Goal: Task Accomplishment & Management: Manage account settings

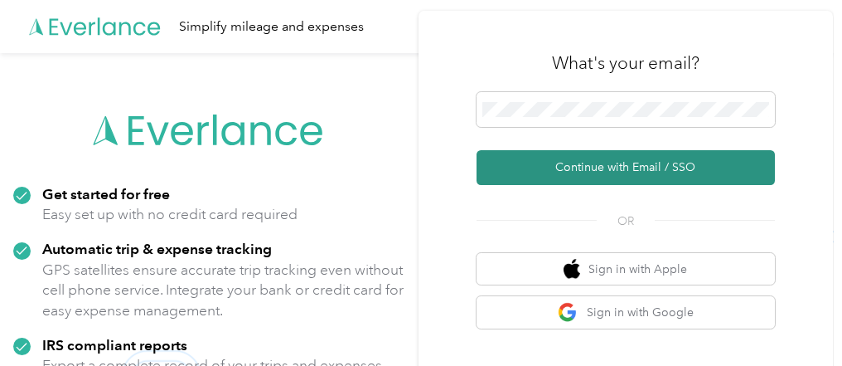
click at [623, 173] on button "Continue with Email / SSO" at bounding box center [626, 167] width 298 height 35
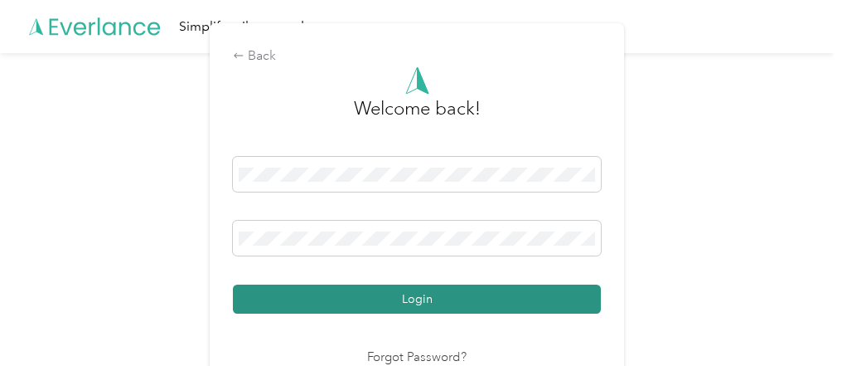
click at [428, 293] on button "Login" at bounding box center [417, 298] width 368 height 29
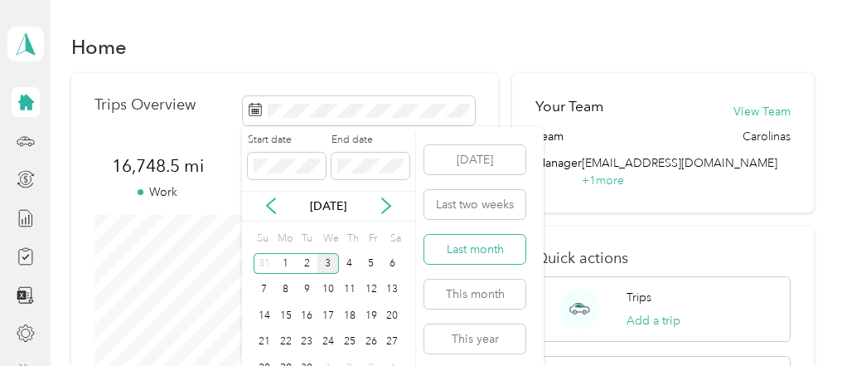
click at [449, 244] on button "Last month" at bounding box center [474, 249] width 101 height 29
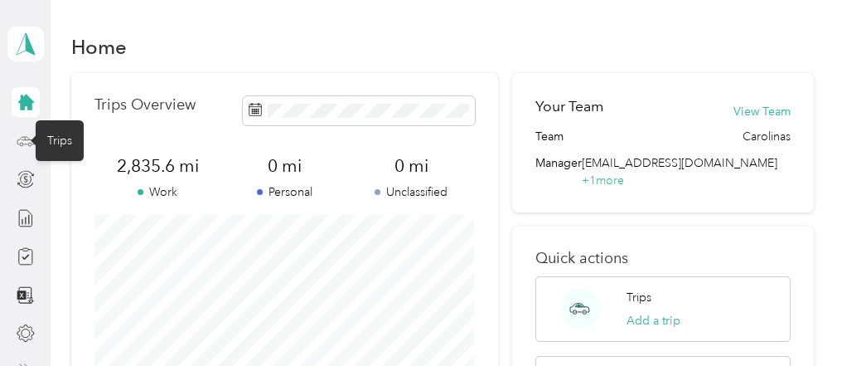
click at [28, 144] on circle at bounding box center [29, 144] width 3 height 3
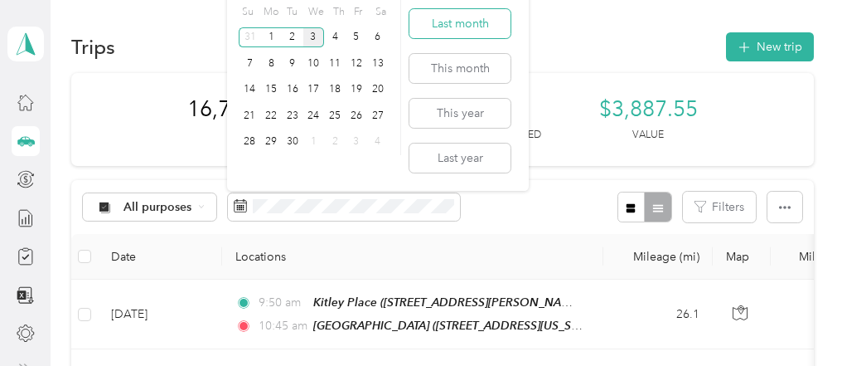
click at [472, 25] on button "Last month" at bounding box center [459, 23] width 101 height 29
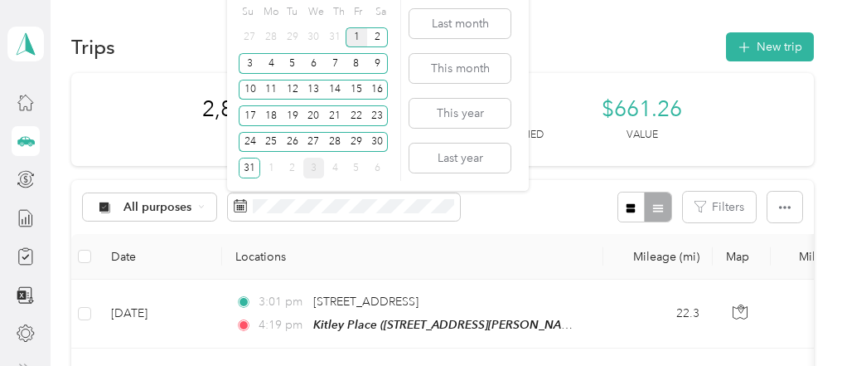
click at [360, 38] on div "1" at bounding box center [357, 37] width 22 height 21
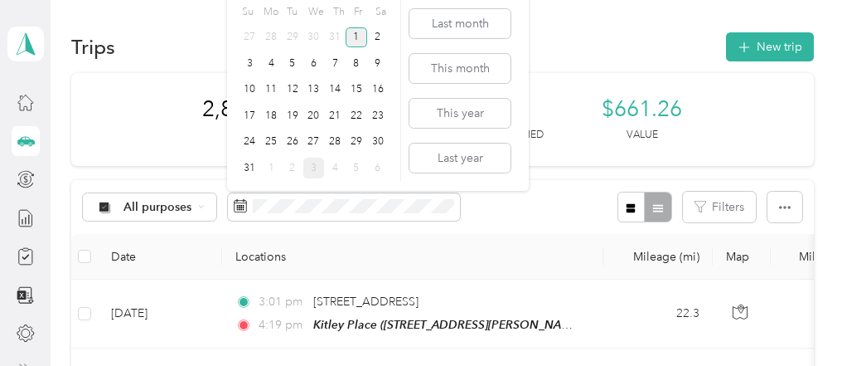
click at [354, 33] on div "1" at bounding box center [357, 37] width 22 height 21
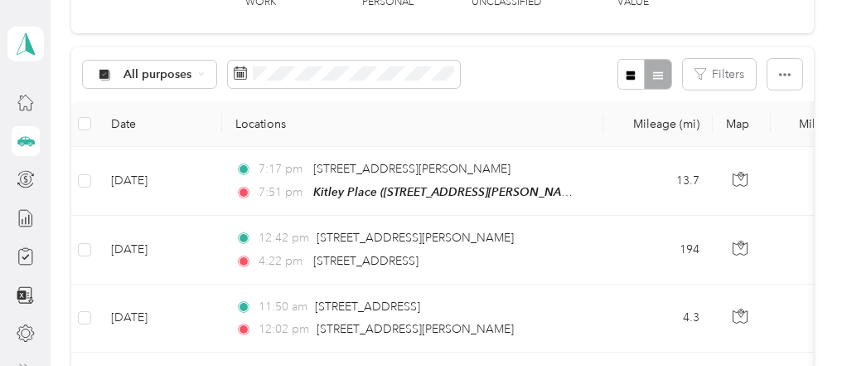
scroll to position [199, 0]
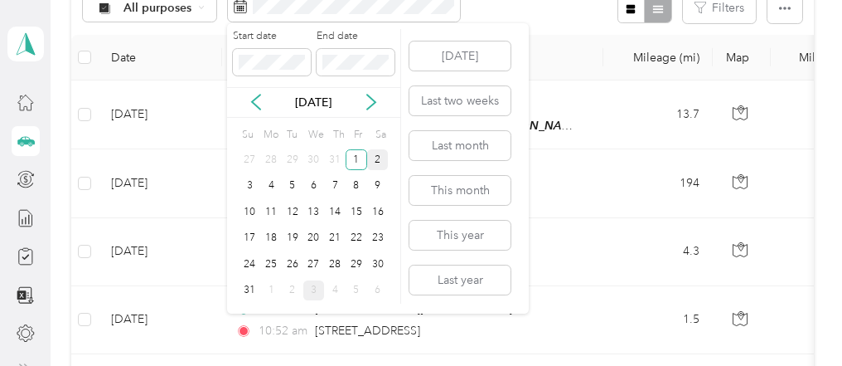
click at [377, 157] on div "2" at bounding box center [378, 159] width 22 height 21
click at [249, 187] on div "3" at bounding box center [250, 186] width 22 height 21
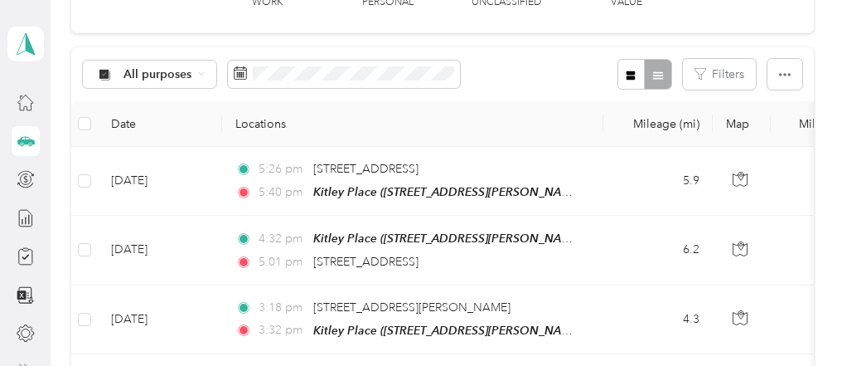
scroll to position [66, 0]
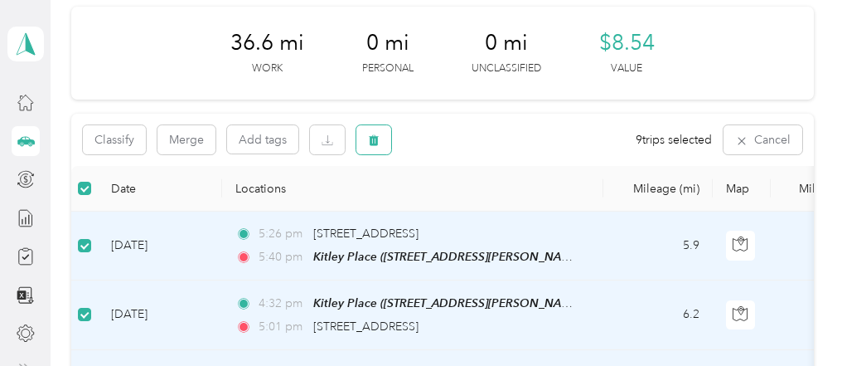
click at [375, 143] on icon "button" at bounding box center [374, 140] width 10 height 11
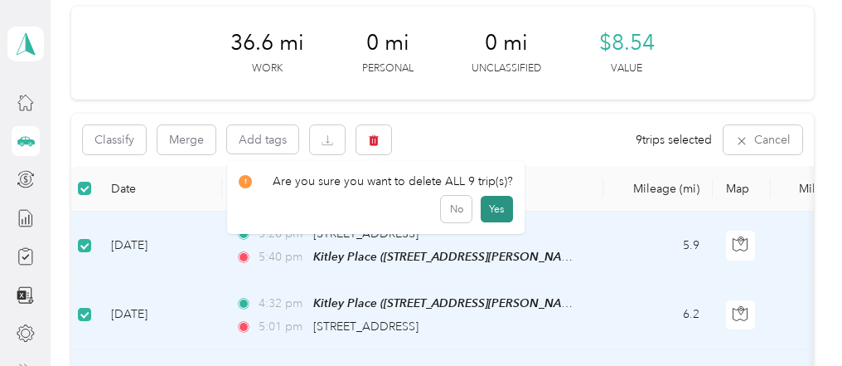
click at [494, 209] on button "Yes" at bounding box center [497, 209] width 32 height 27
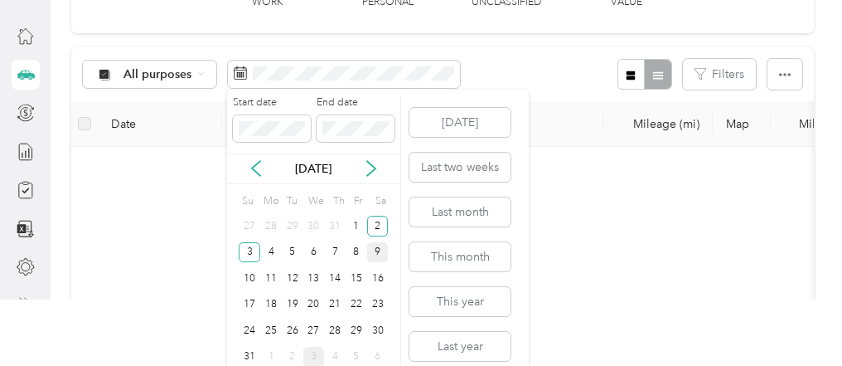
click at [378, 253] on div "9" at bounding box center [378, 252] width 22 height 21
click at [249, 278] on div "10" at bounding box center [250, 278] width 22 height 21
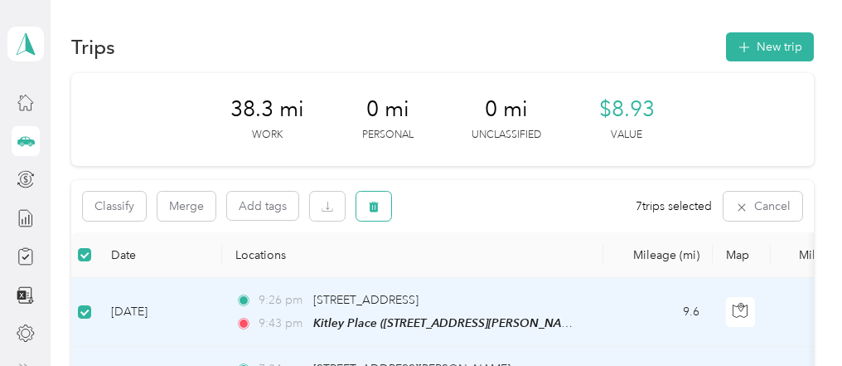
click at [372, 201] on icon "button" at bounding box center [374, 207] width 12 height 12
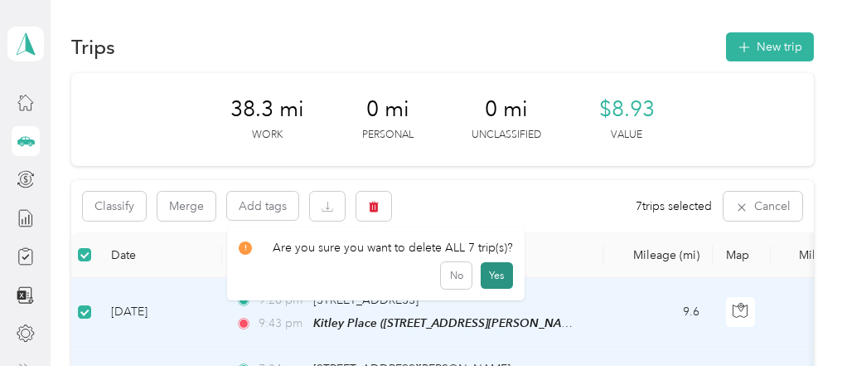
click at [491, 279] on button "Yes" at bounding box center [497, 275] width 32 height 27
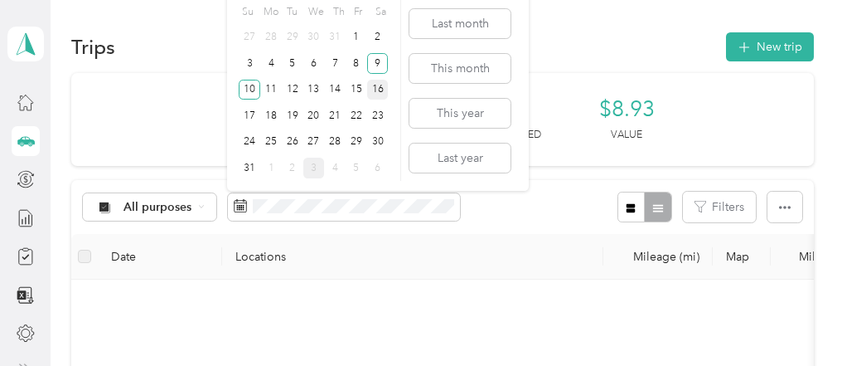
click at [380, 91] on div "16" at bounding box center [378, 90] width 22 height 21
click at [252, 114] on div "17" at bounding box center [250, 115] width 22 height 21
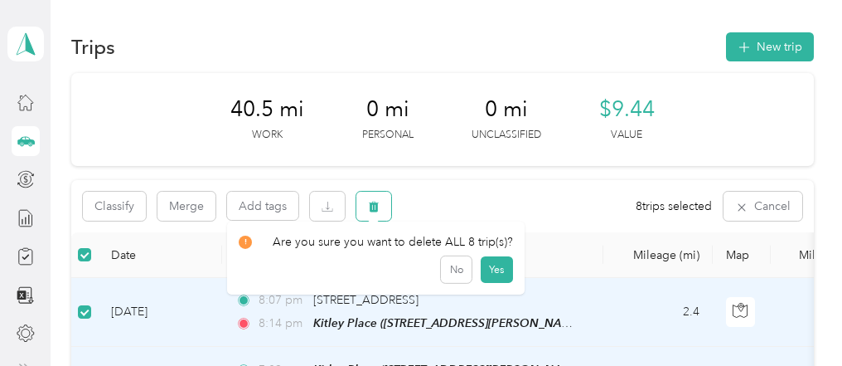
click at [379, 211] on icon "button" at bounding box center [374, 207] width 12 height 12
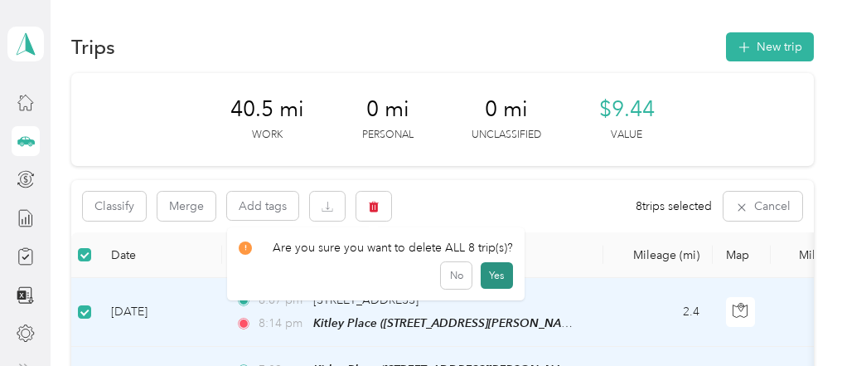
click at [491, 274] on button "Yes" at bounding box center [497, 275] width 32 height 27
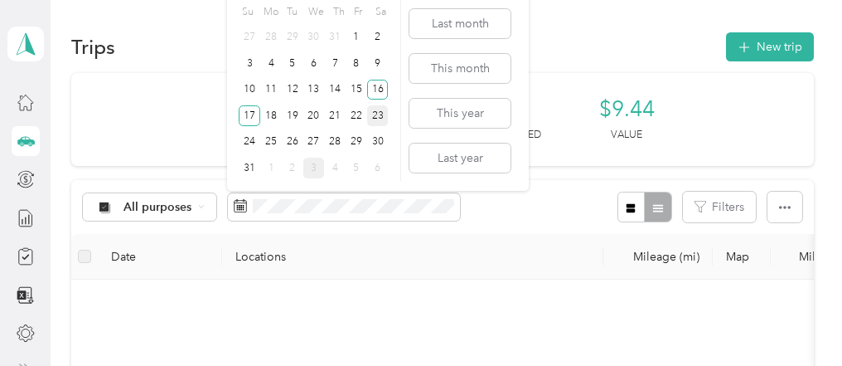
click at [380, 114] on div "23" at bounding box center [378, 115] width 22 height 21
click at [254, 138] on div "24" at bounding box center [250, 142] width 22 height 21
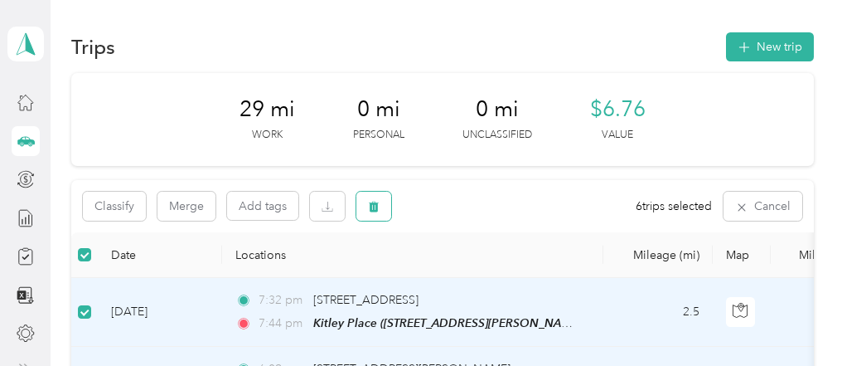
click at [379, 213] on button "button" at bounding box center [373, 205] width 35 height 29
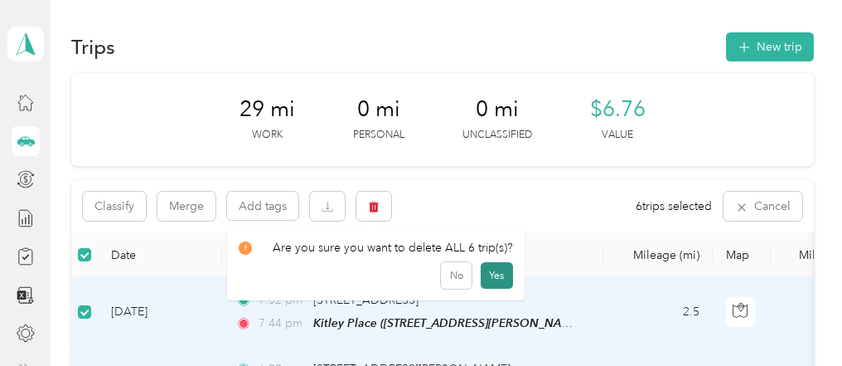
click at [496, 269] on button "Yes" at bounding box center [497, 275] width 32 height 27
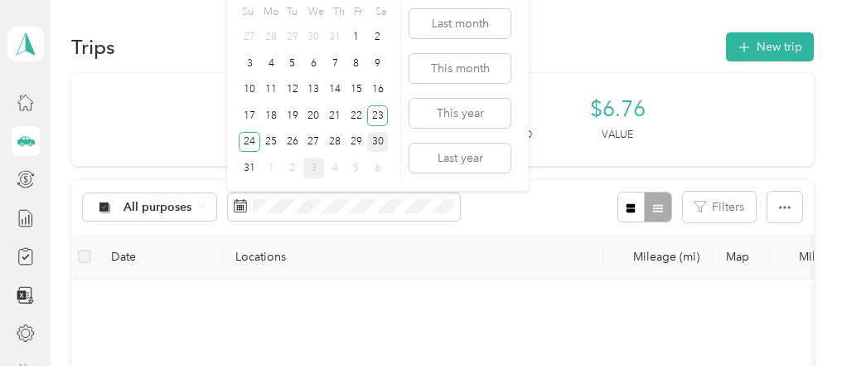
click at [383, 143] on div "30" at bounding box center [378, 142] width 22 height 21
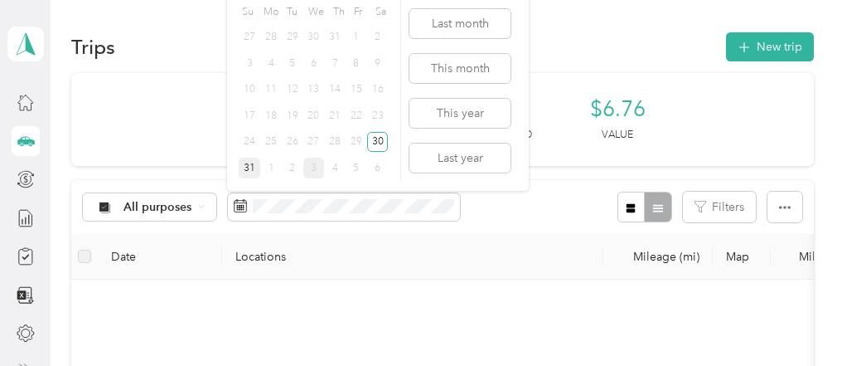
click at [253, 172] on div "31" at bounding box center [250, 167] width 22 height 21
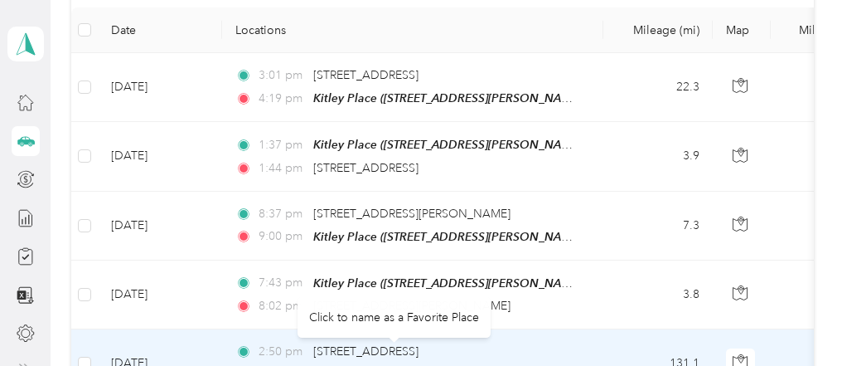
scroll to position [66, 0]
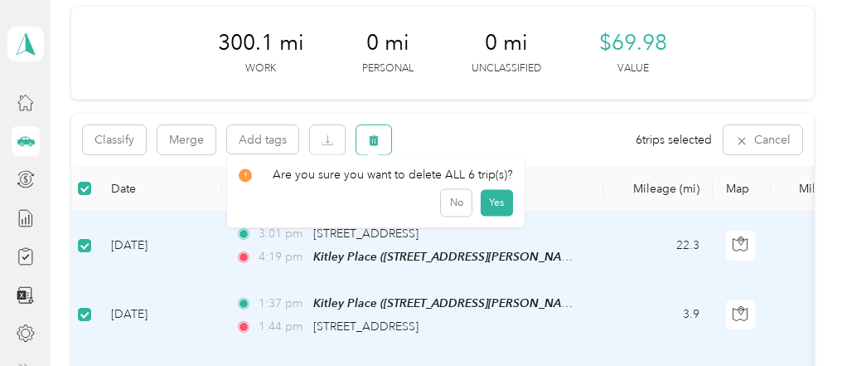
click at [379, 145] on icon "button" at bounding box center [374, 140] width 12 height 12
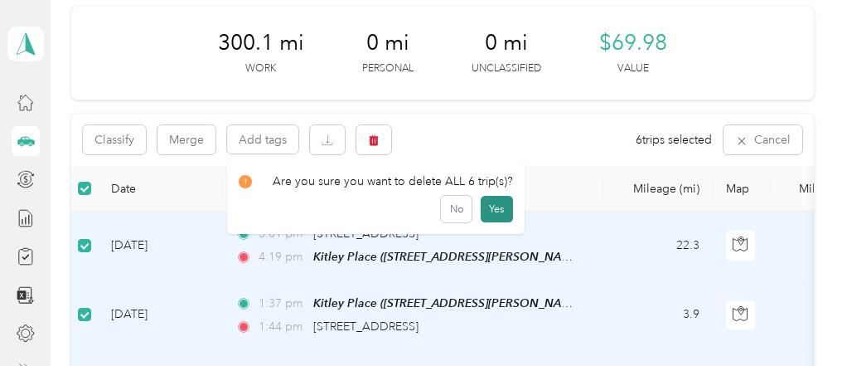
click at [500, 209] on button "Yes" at bounding box center [497, 209] width 32 height 27
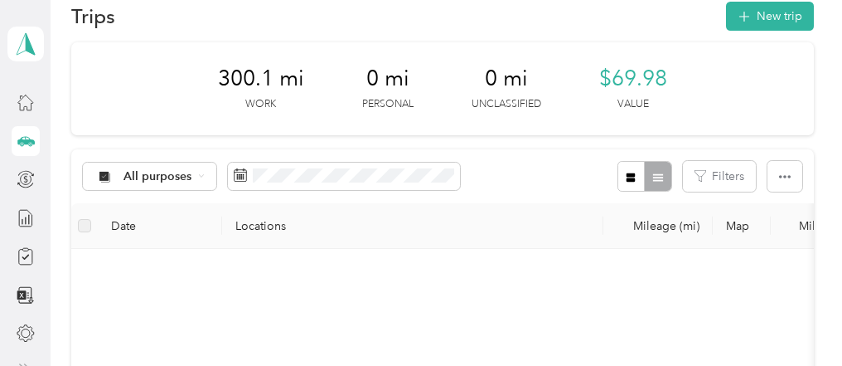
scroll to position [0, 0]
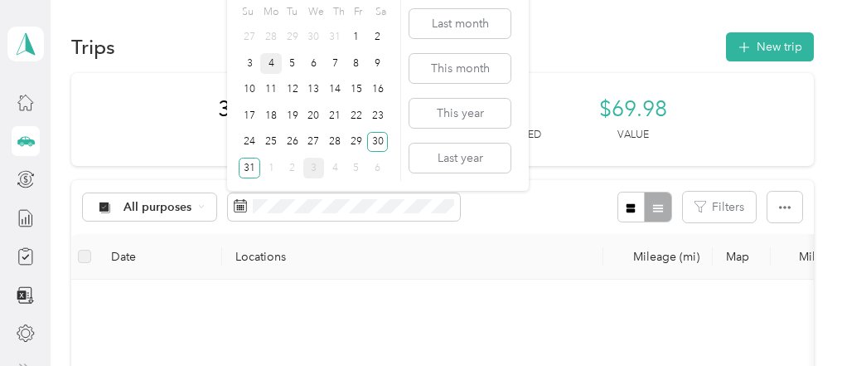
click at [274, 64] on div "4" at bounding box center [271, 63] width 22 height 21
click at [354, 65] on div "8" at bounding box center [357, 63] width 22 height 21
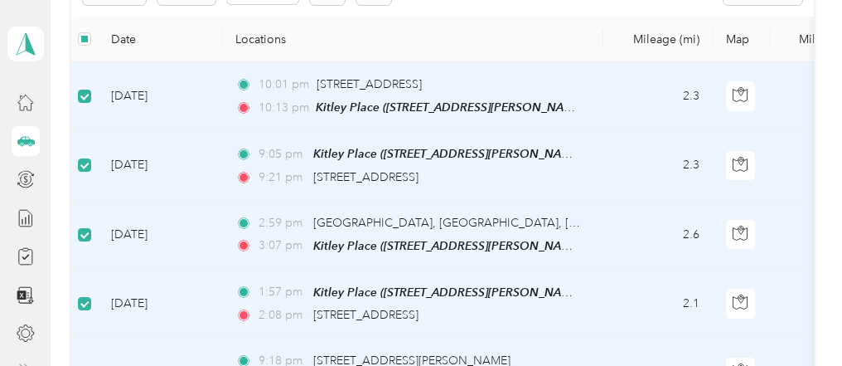
scroll to position [197, 0]
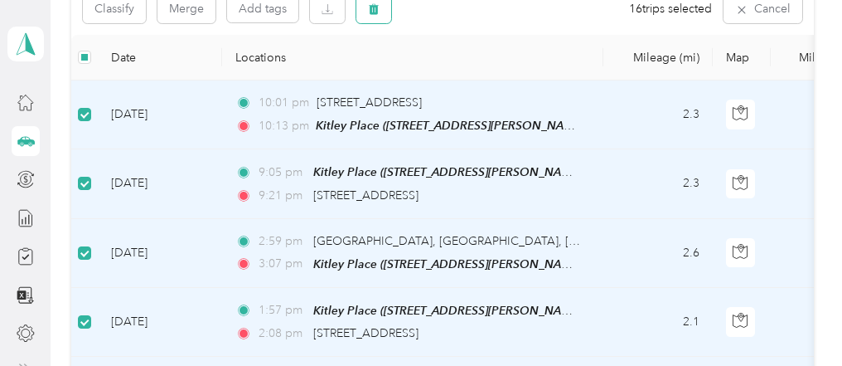
click at [375, 12] on icon "button" at bounding box center [374, 9] width 12 height 12
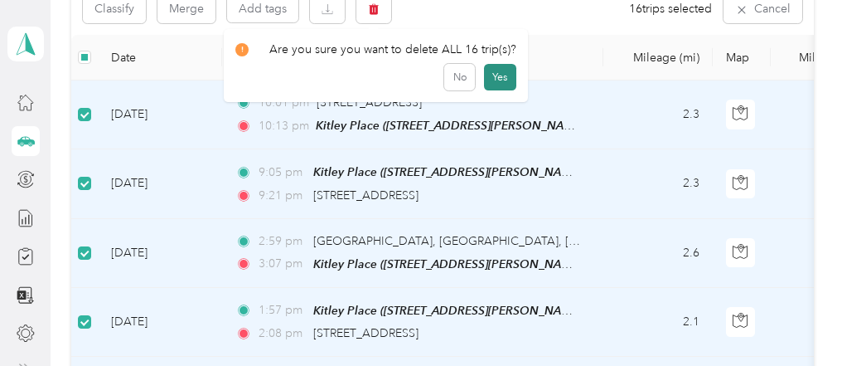
click at [491, 77] on button "Yes" at bounding box center [500, 77] width 32 height 27
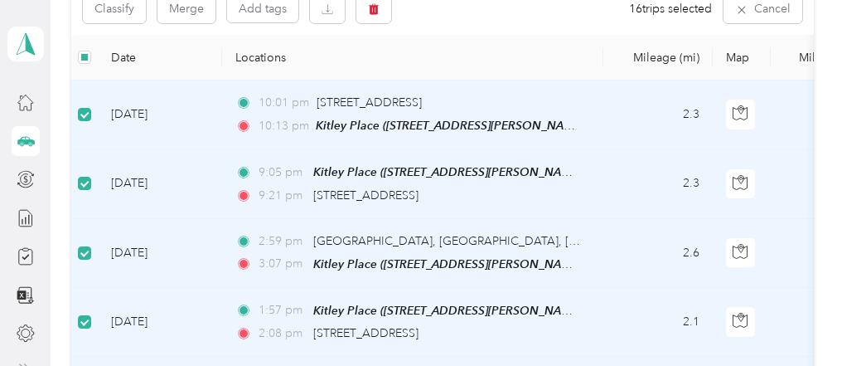
scroll to position [199, 0]
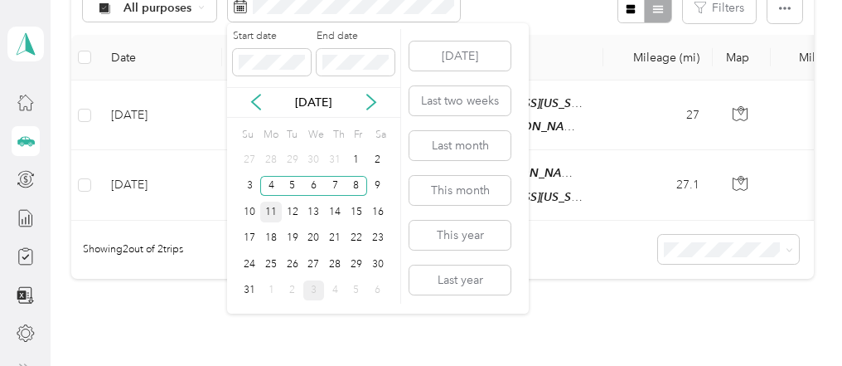
click at [273, 216] on div "11" at bounding box center [271, 211] width 22 height 21
click at [361, 212] on div "15" at bounding box center [357, 211] width 22 height 21
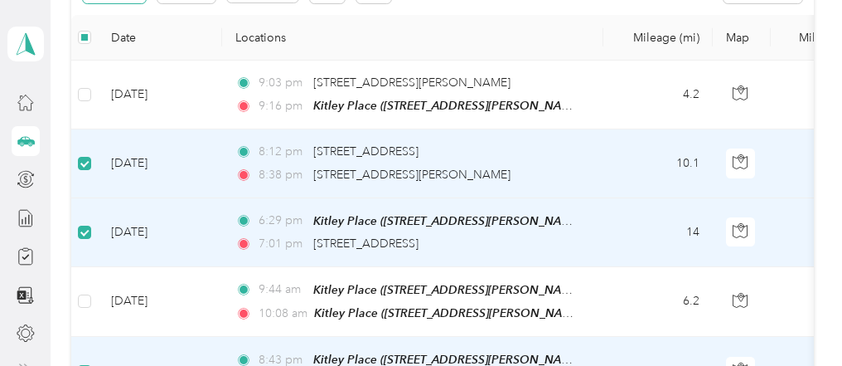
scroll to position [172, 0]
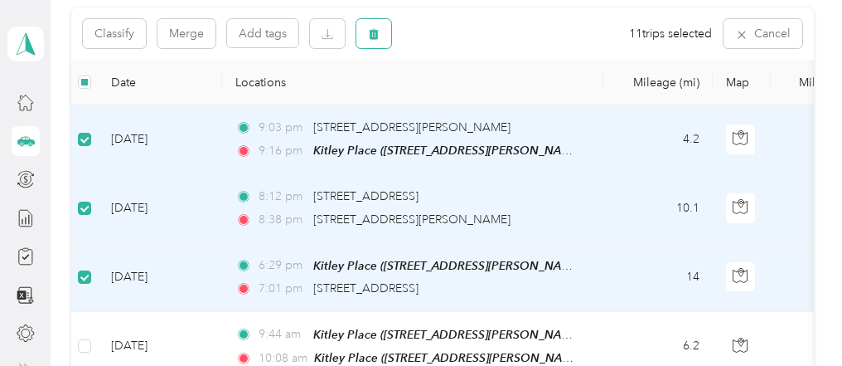
click at [374, 36] on icon "button" at bounding box center [374, 34] width 10 height 11
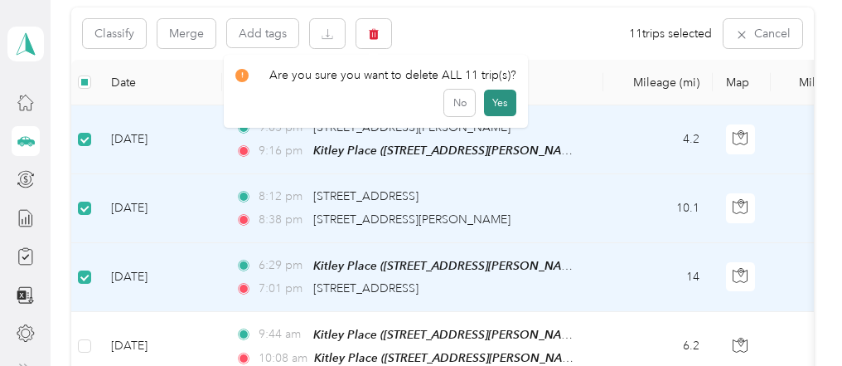
click at [493, 100] on button "Yes" at bounding box center [500, 103] width 32 height 27
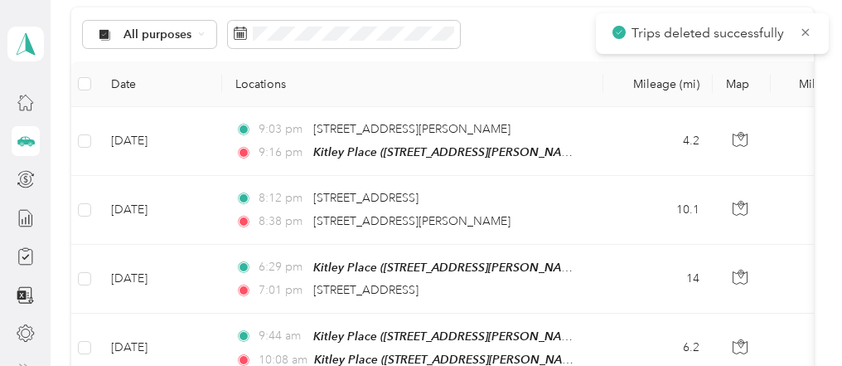
scroll to position [173, 0]
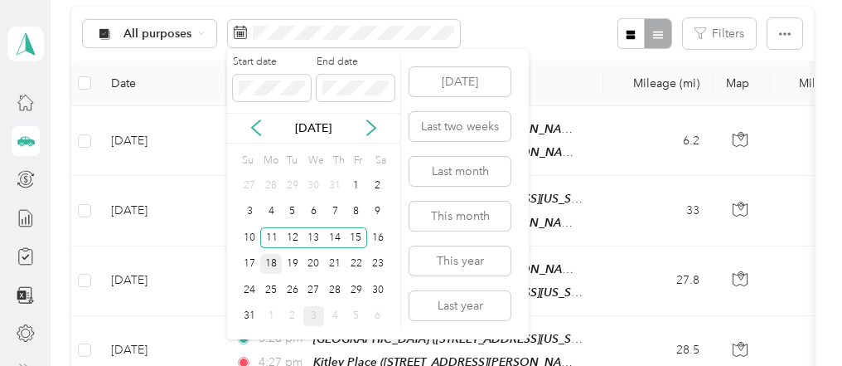
click at [274, 265] on div "18" at bounding box center [271, 264] width 22 height 21
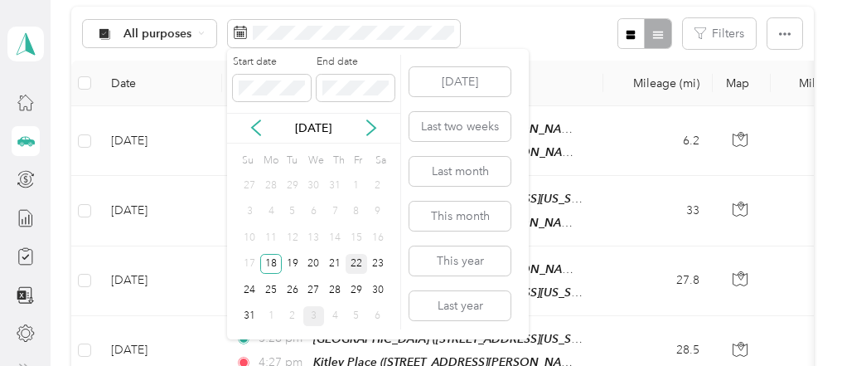
click at [358, 265] on div "22" at bounding box center [357, 264] width 22 height 21
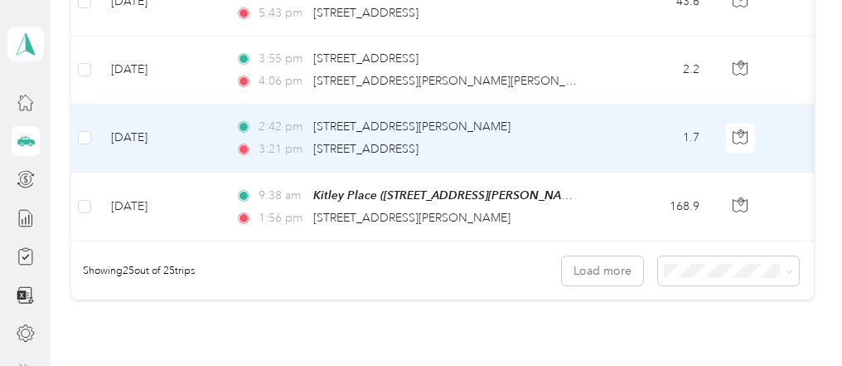
scroll to position [1765, 0]
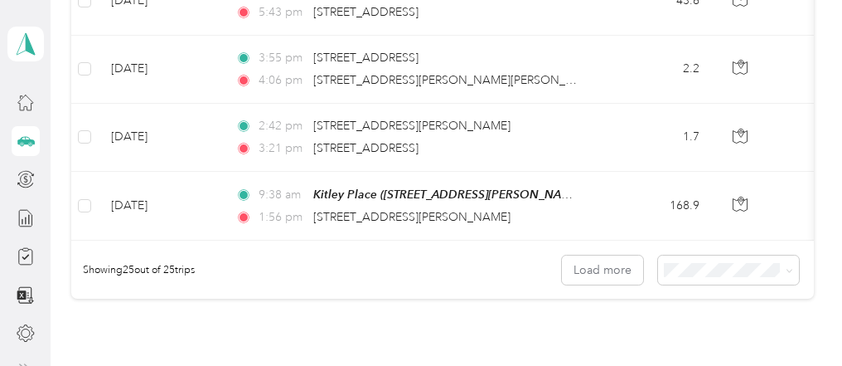
click at [719, 300] on span "50 per load" at bounding box center [697, 300] width 61 height 14
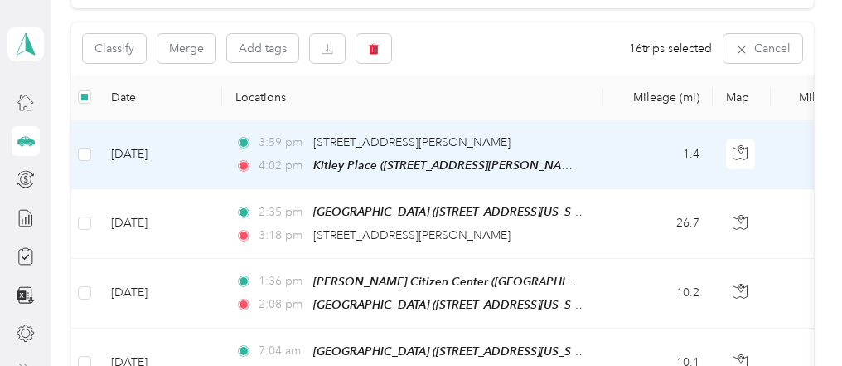
scroll to position [106, 0]
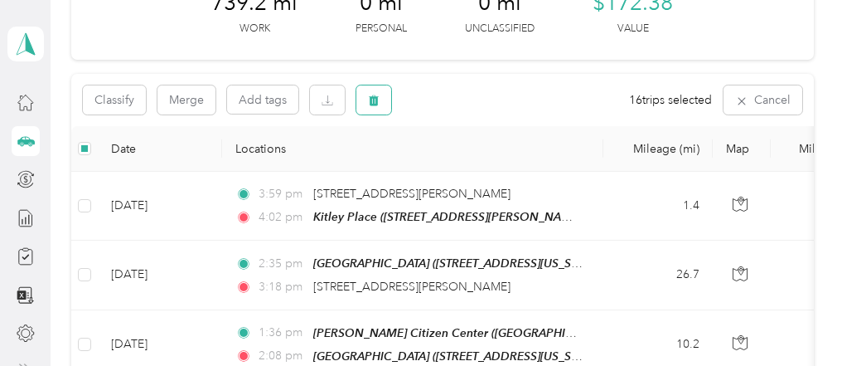
click at [377, 99] on icon "button" at bounding box center [374, 100] width 10 height 11
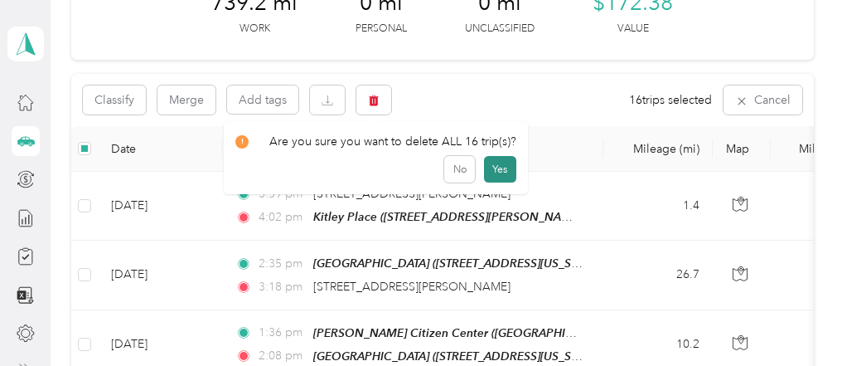
click at [497, 171] on button "Yes" at bounding box center [500, 169] width 32 height 27
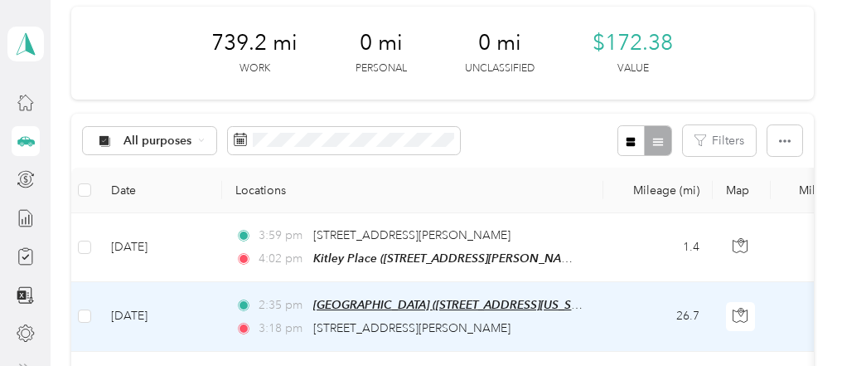
scroll to position [0, 0]
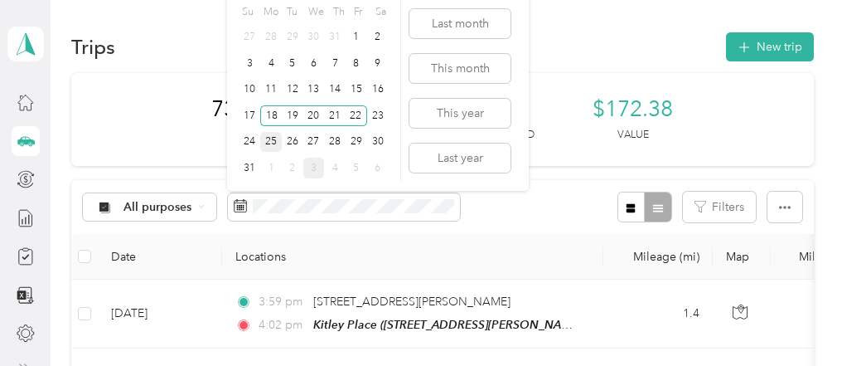
click at [274, 140] on div "25" at bounding box center [271, 142] width 22 height 21
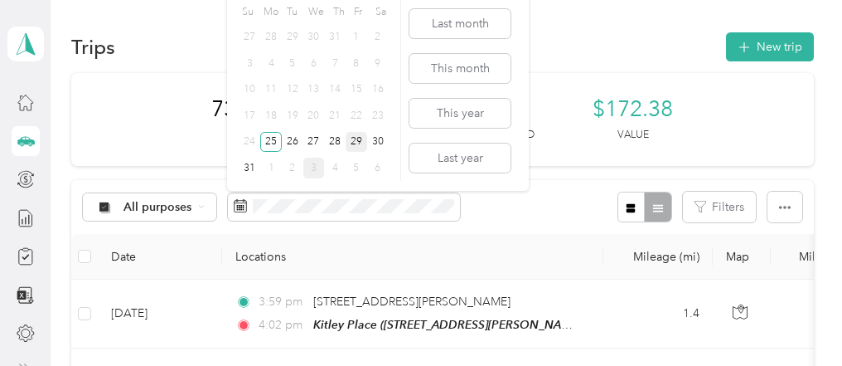
click at [358, 141] on div "29" at bounding box center [357, 142] width 22 height 21
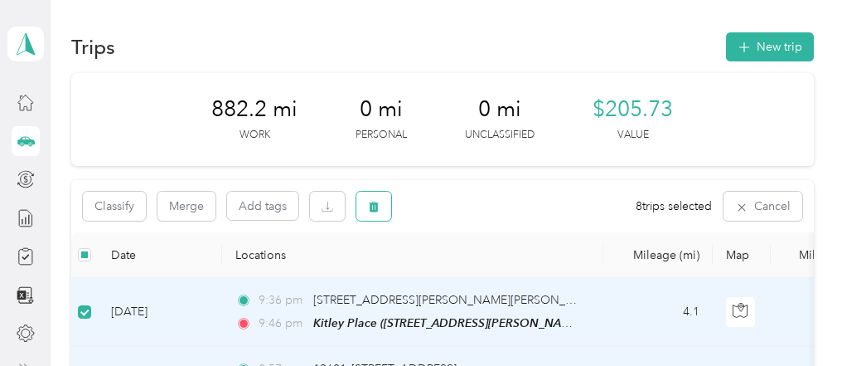
click at [371, 211] on icon "button" at bounding box center [374, 206] width 10 height 11
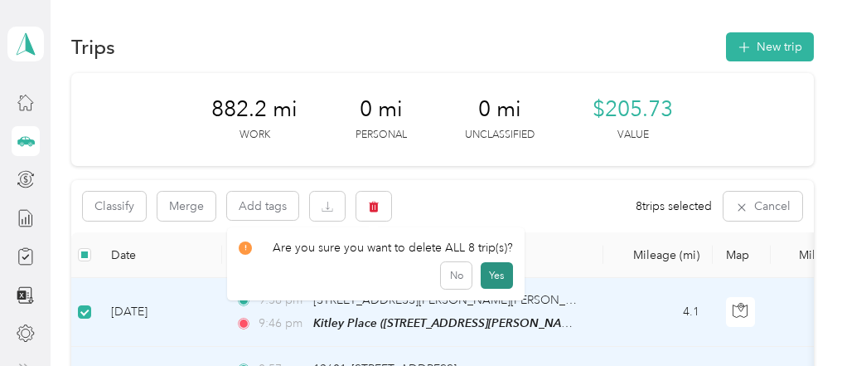
click at [488, 278] on button "Yes" at bounding box center [497, 275] width 32 height 27
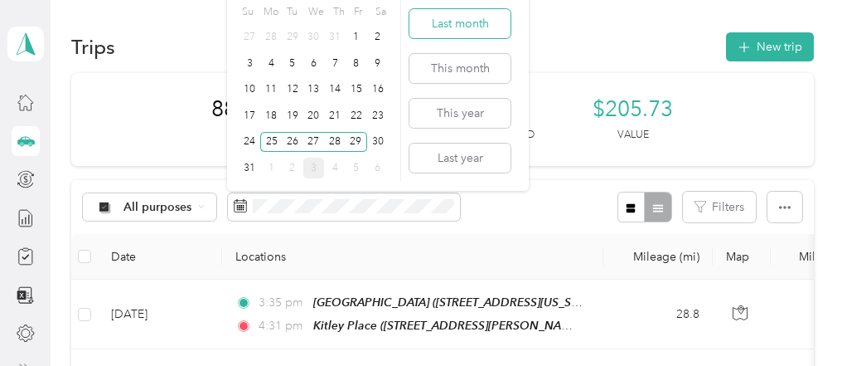
click at [468, 34] on button "Last month" at bounding box center [459, 23] width 101 height 29
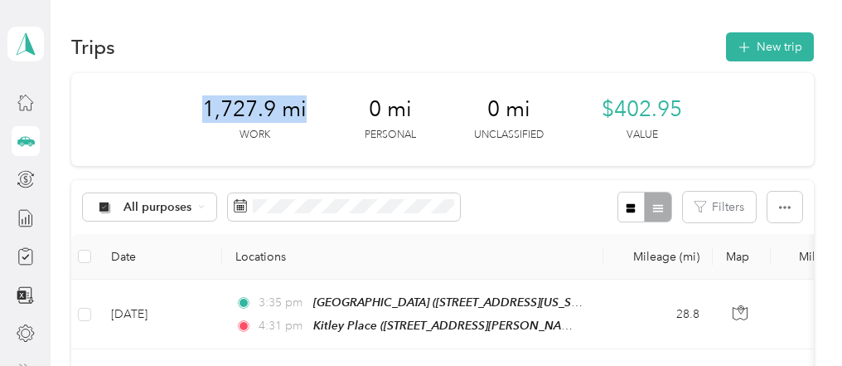
drag, startPoint x: 202, startPoint y: 109, endPoint x: 303, endPoint y: 104, distance: 100.5
click at [303, 104] on span "1,727.9 mi" at bounding box center [254, 109] width 104 height 27
copy span "1,727.9 mi"
